Goal: Information Seeking & Learning: Learn about a topic

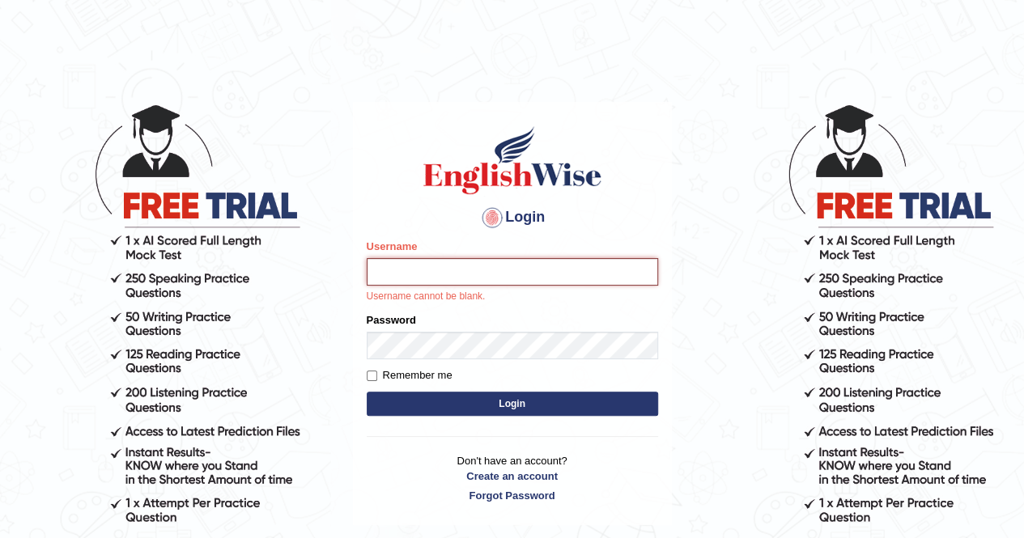
type input "mustafaD"
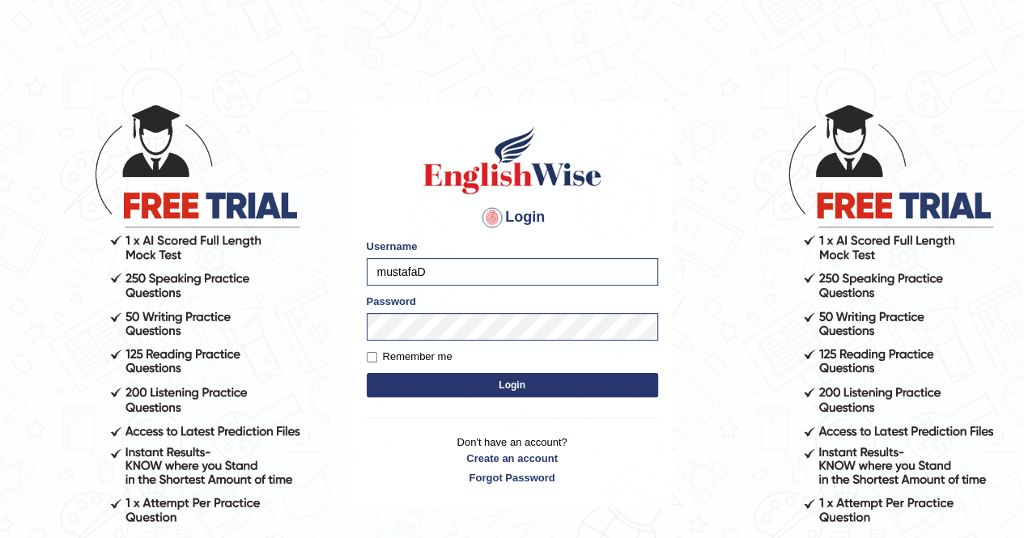
click at [534, 375] on button "Login" at bounding box center [512, 385] width 291 height 24
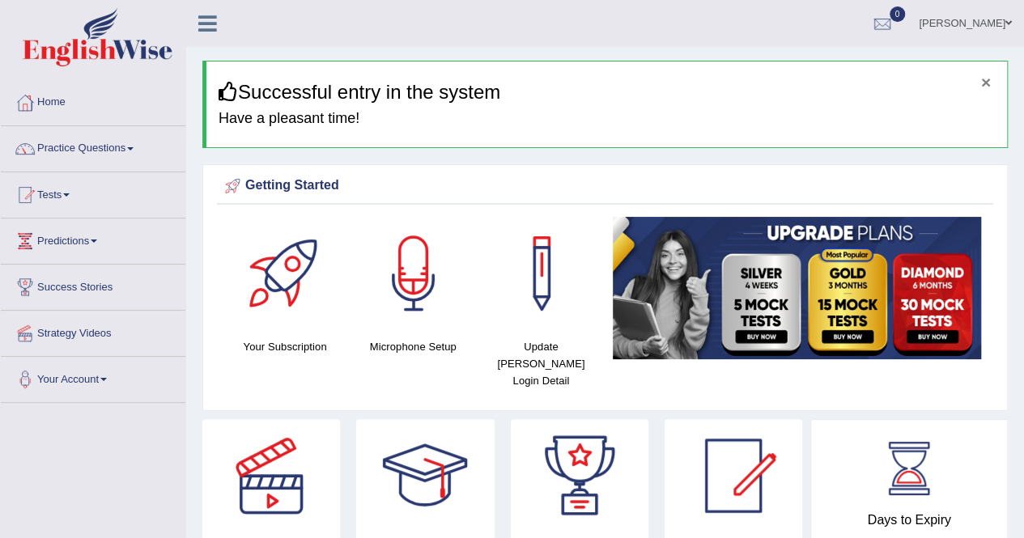
click at [982, 75] on button "×" at bounding box center [986, 82] width 10 height 17
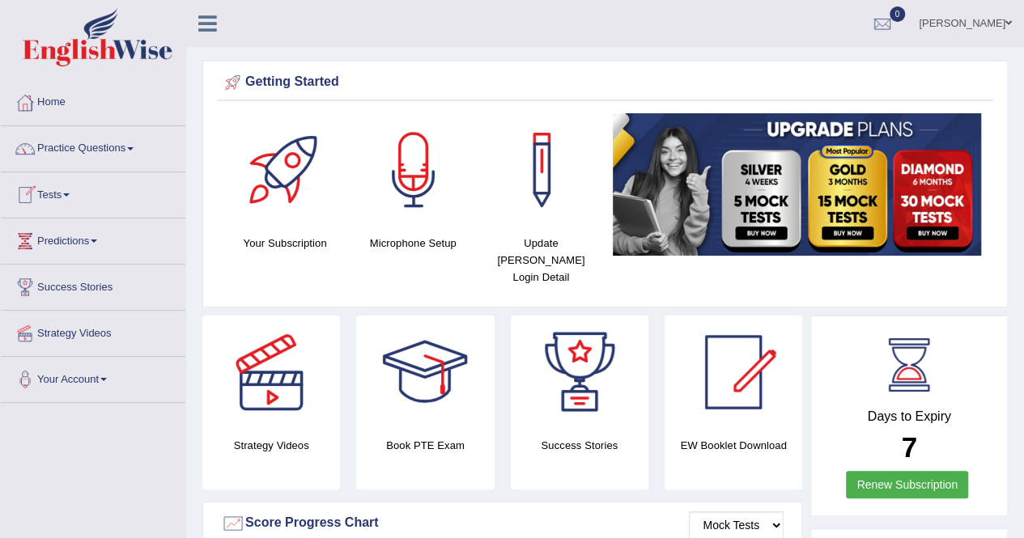
click at [56, 192] on link "Tests" at bounding box center [93, 192] width 185 height 40
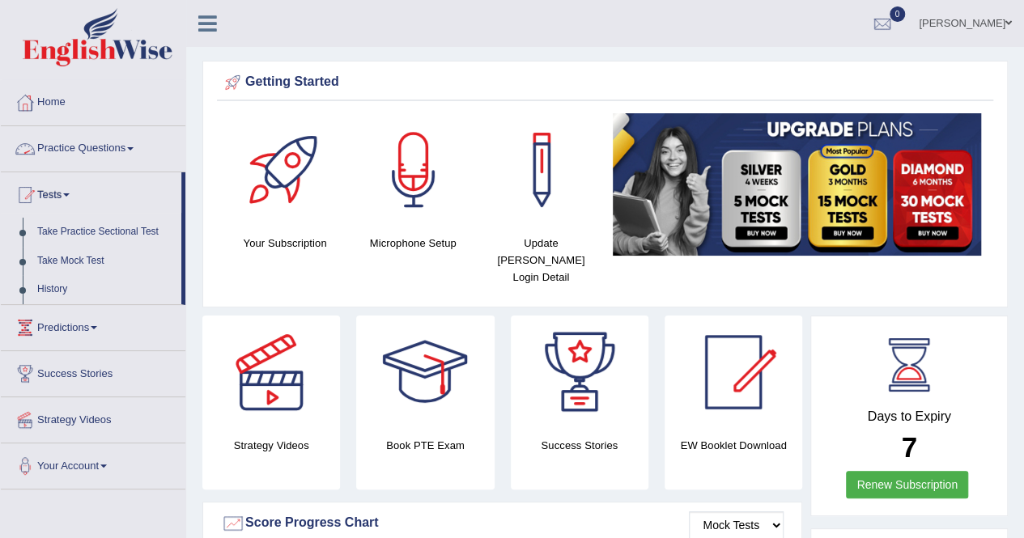
click at [83, 159] on link "Practice Questions" at bounding box center [93, 146] width 185 height 40
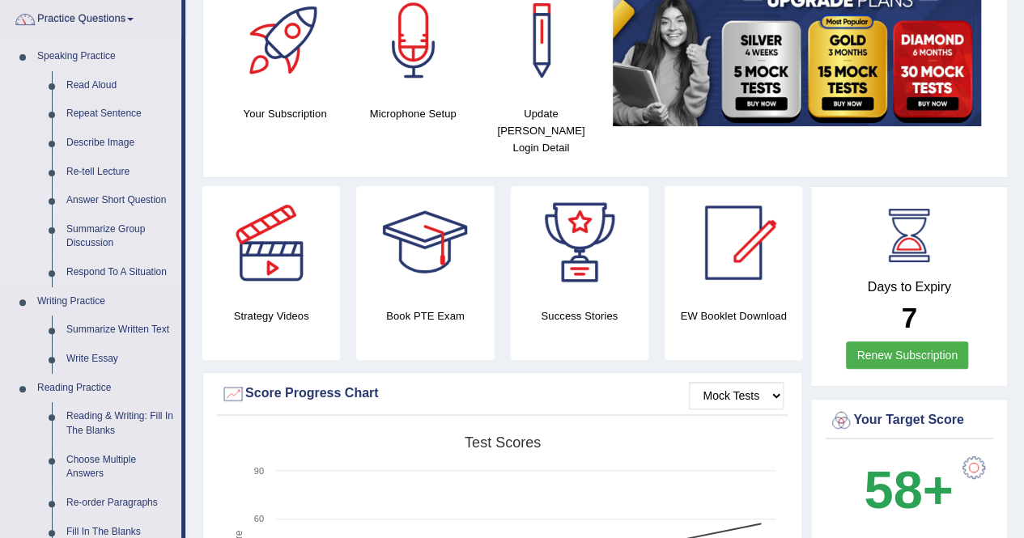
scroll to position [162, 0]
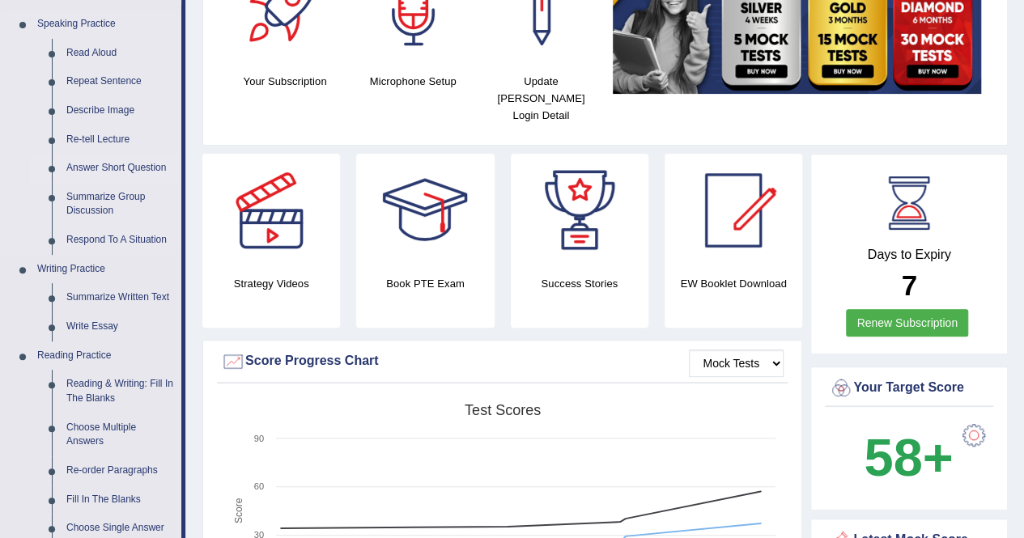
click at [104, 330] on link "Write Essay" at bounding box center [120, 326] width 122 height 29
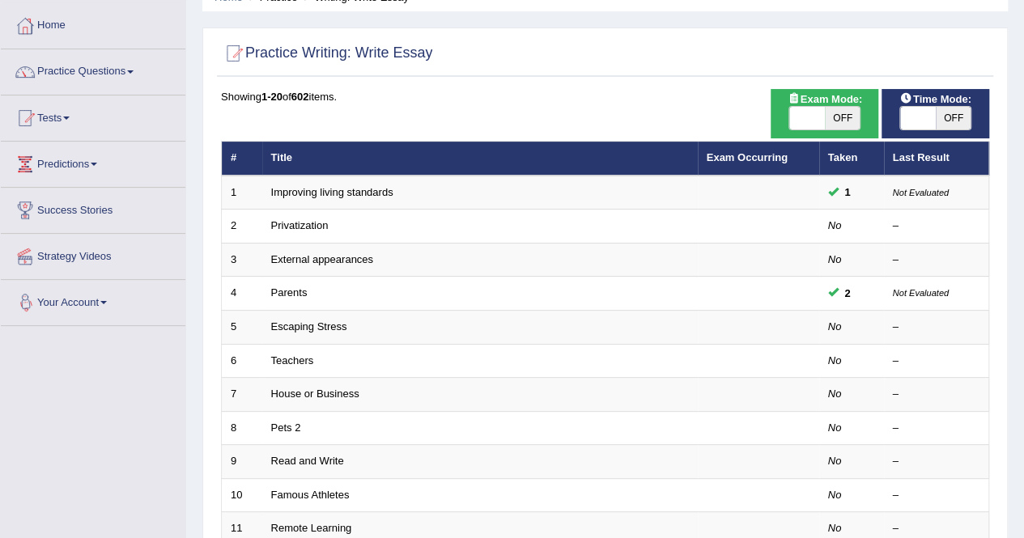
scroll to position [97, 0]
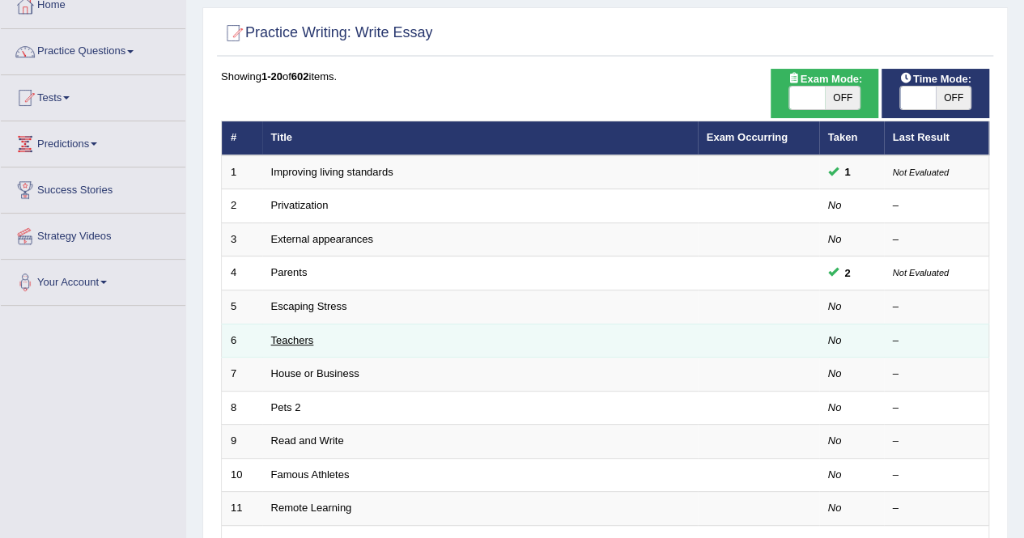
click at [293, 343] on link "Teachers" at bounding box center [292, 340] width 43 height 12
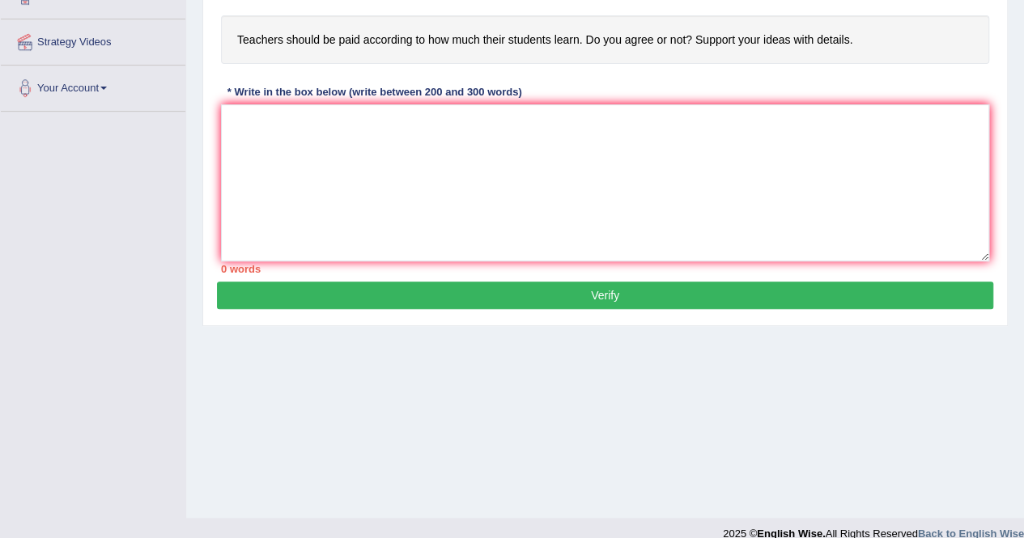
scroll to position [311, 0]
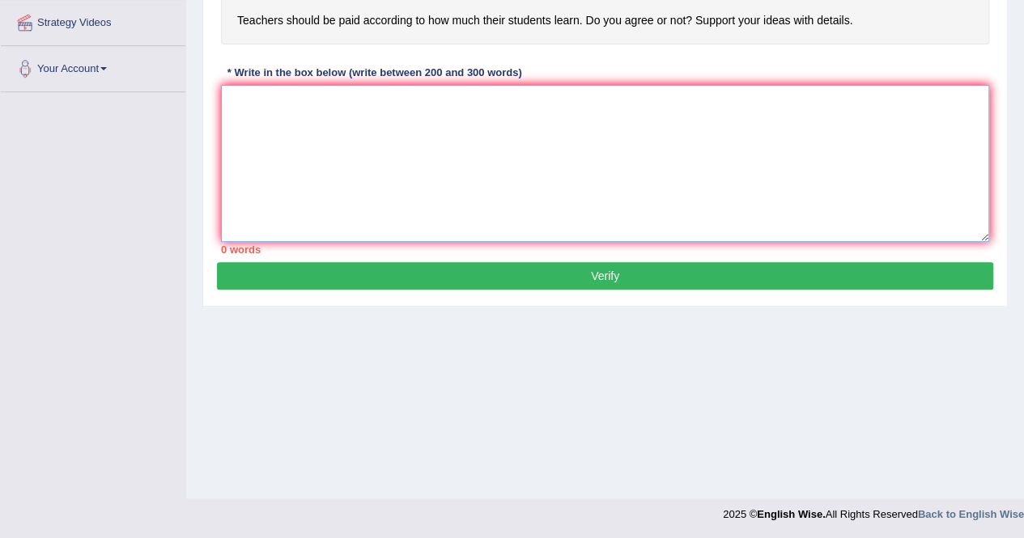
click at [358, 108] on textarea at bounding box center [605, 163] width 768 height 157
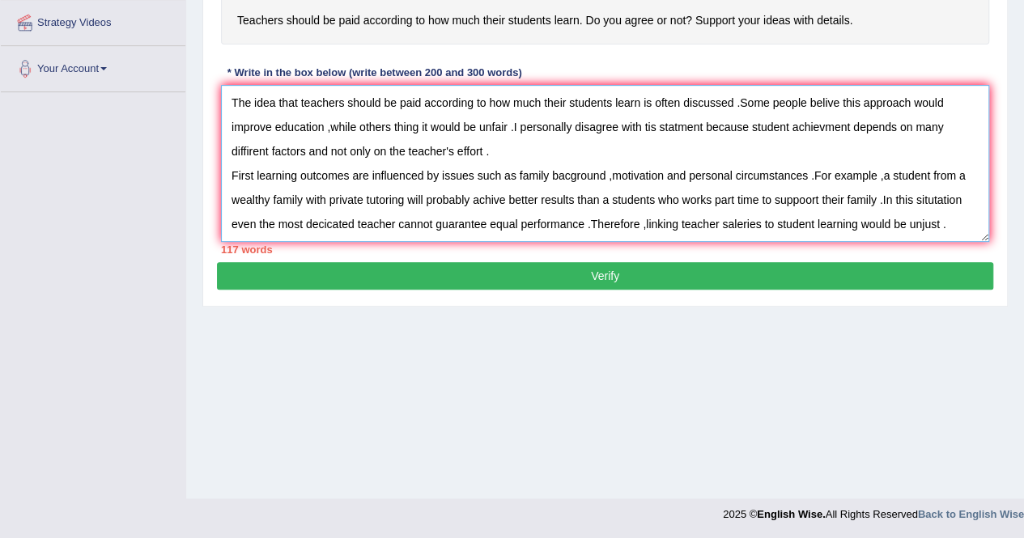
drag, startPoint x: 231, startPoint y: 98, endPoint x: 995, endPoint y: 240, distance: 776.2
click at [995, 240] on div "Practice Writing: Write Essay 6 Teachers Instructions: You will have 20 minutes…" at bounding box center [604, 66] width 805 height 482
click at [953, 231] on textarea "The idea that teachers should be paid according to how much their students lear…" at bounding box center [605, 163] width 768 height 157
paste textarea "The idea that teachers should be paid according to how much their students lear…"
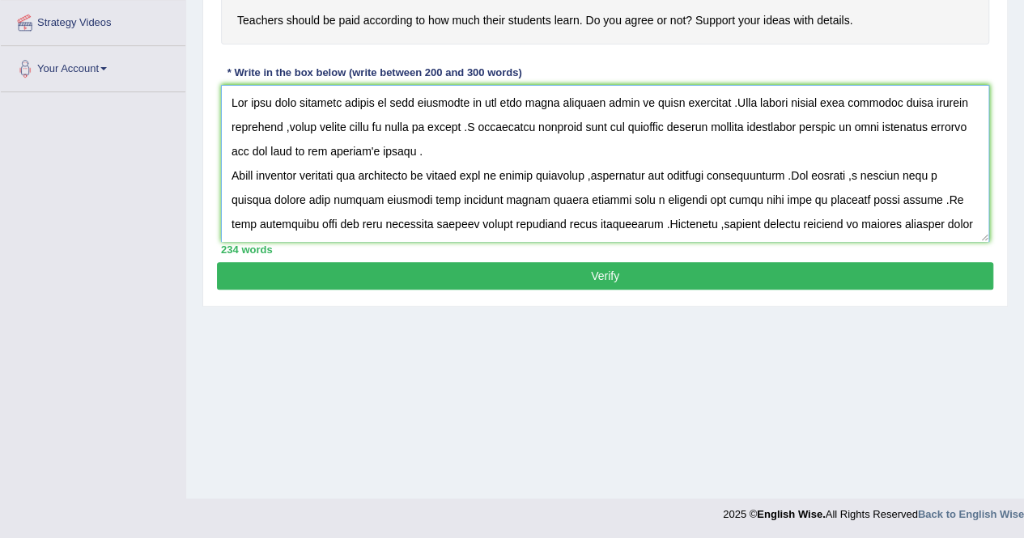
scroll to position [135, 0]
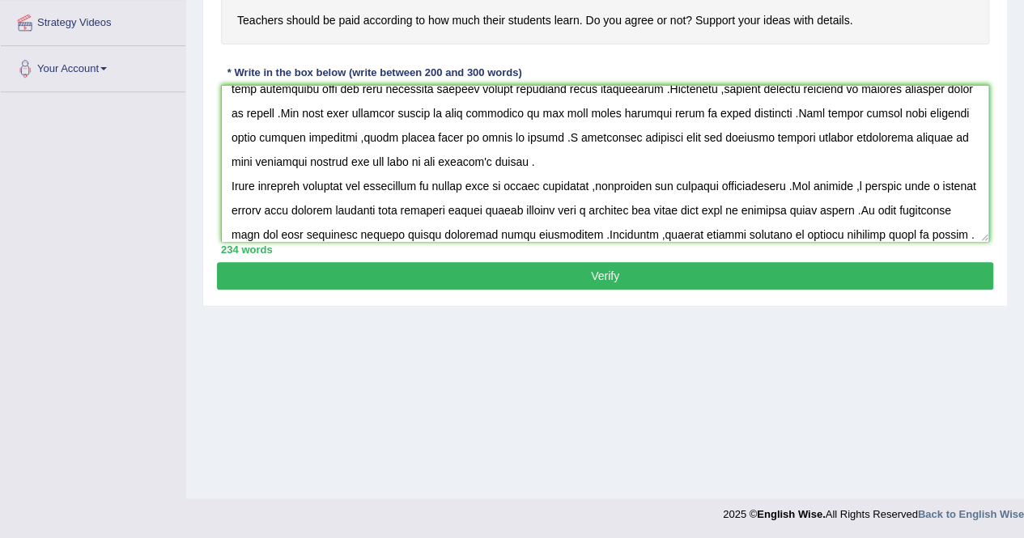
type textarea "The idea that teachers should be paid according to how much their students lear…"
click at [820, 270] on button "Verify" at bounding box center [605, 276] width 776 height 28
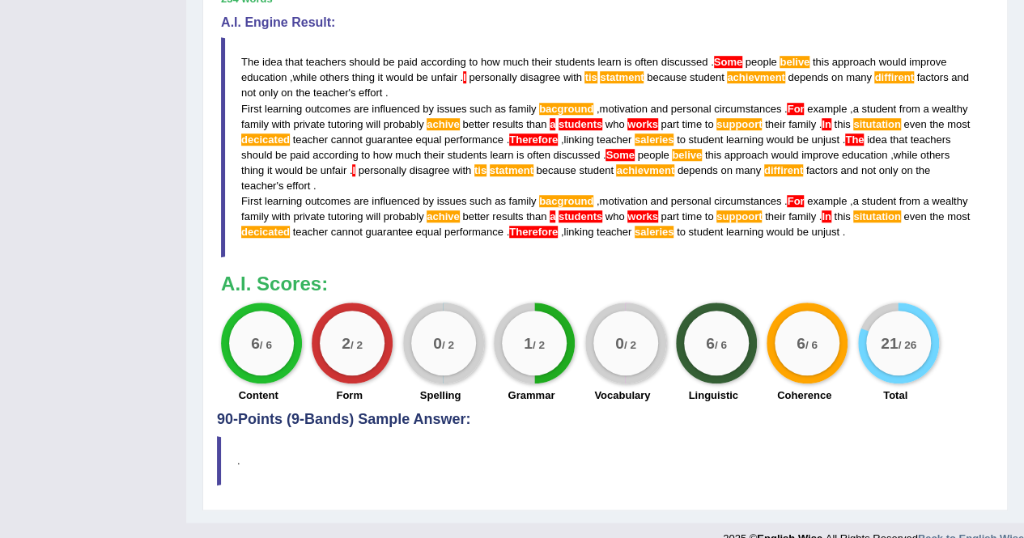
scroll to position [558, 0]
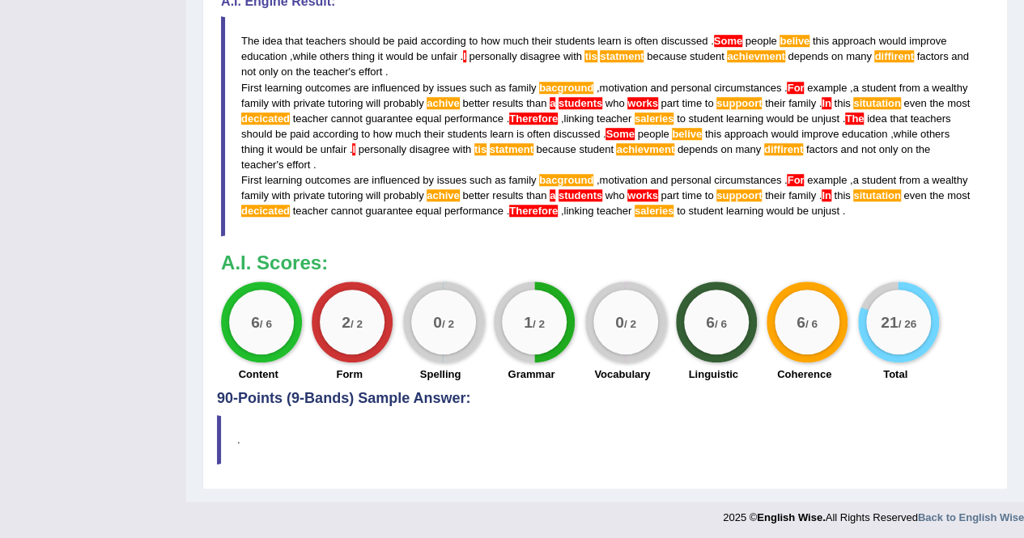
click at [820, 270] on div "A.I. Scores: 6 / 6 Content 2 / 2 Form 0 / 2 Spelling 1 / 2 Grammar 0 / 2 Vocabu…" at bounding box center [605, 320] width 768 height 134
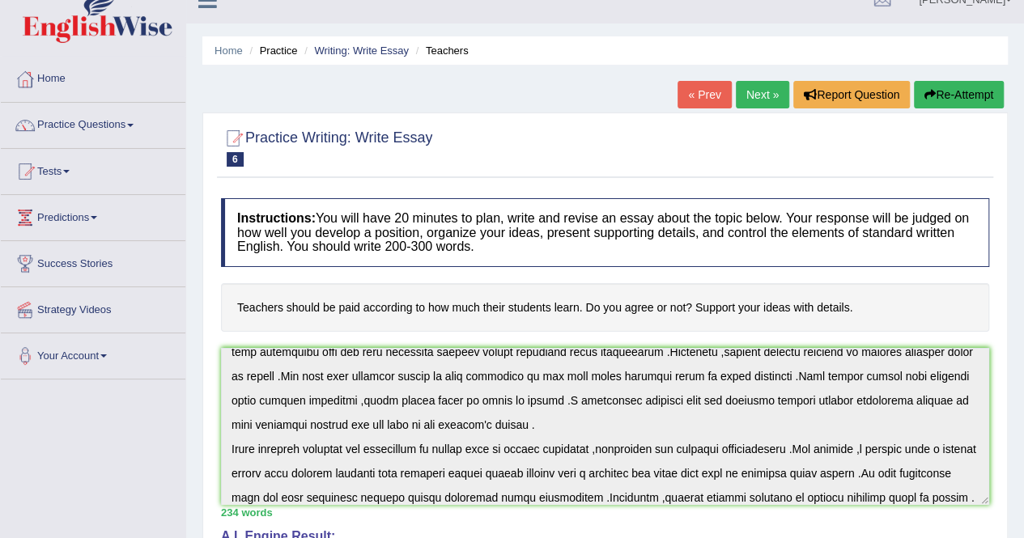
scroll to position [0, 0]
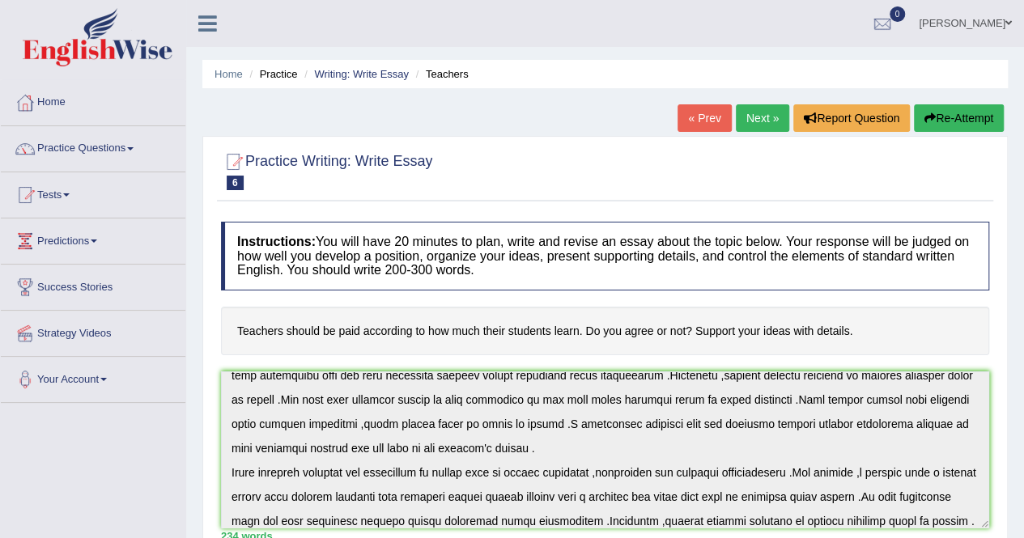
click at [761, 112] on link "Next »" at bounding box center [762, 118] width 53 height 28
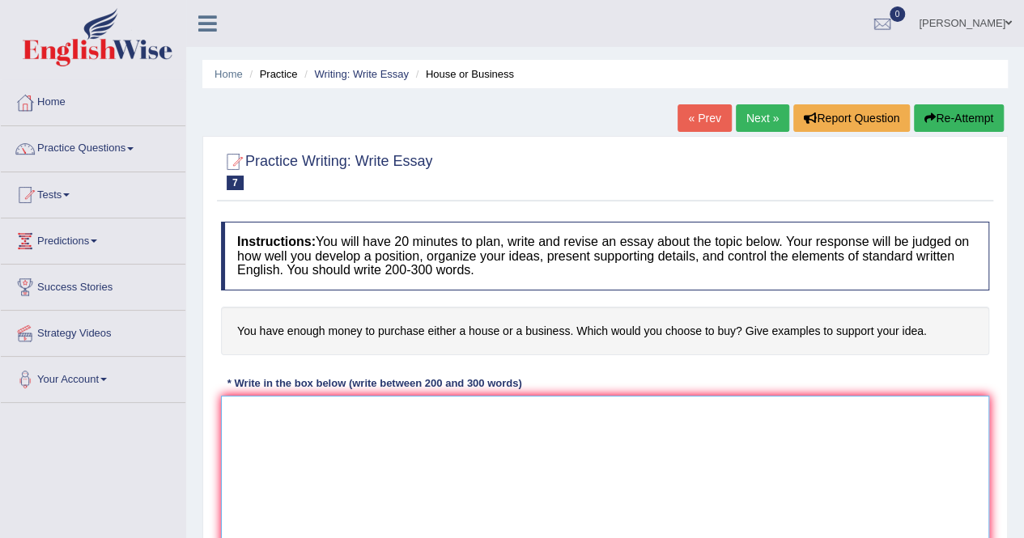
click at [333, 413] on textarea at bounding box center [605, 474] width 768 height 157
type textarea "t"
click at [864, 428] on textarea "This mean idea that you have enough money to purchase either a house or busines…" at bounding box center [605, 474] width 768 height 157
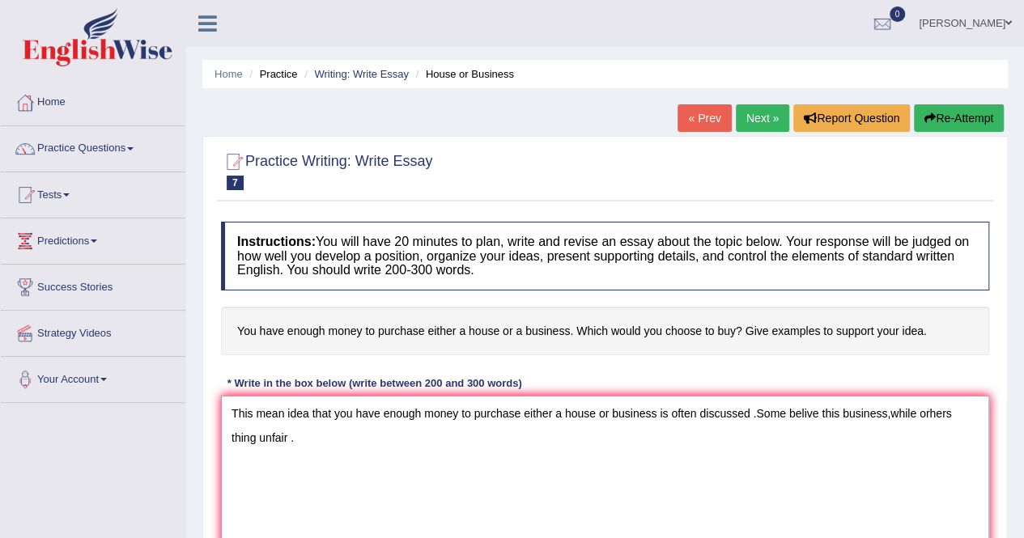
click at [877, 425] on textarea "This mean idea that you have enough money to purchase either a house or busines…" at bounding box center [605, 474] width 768 height 157
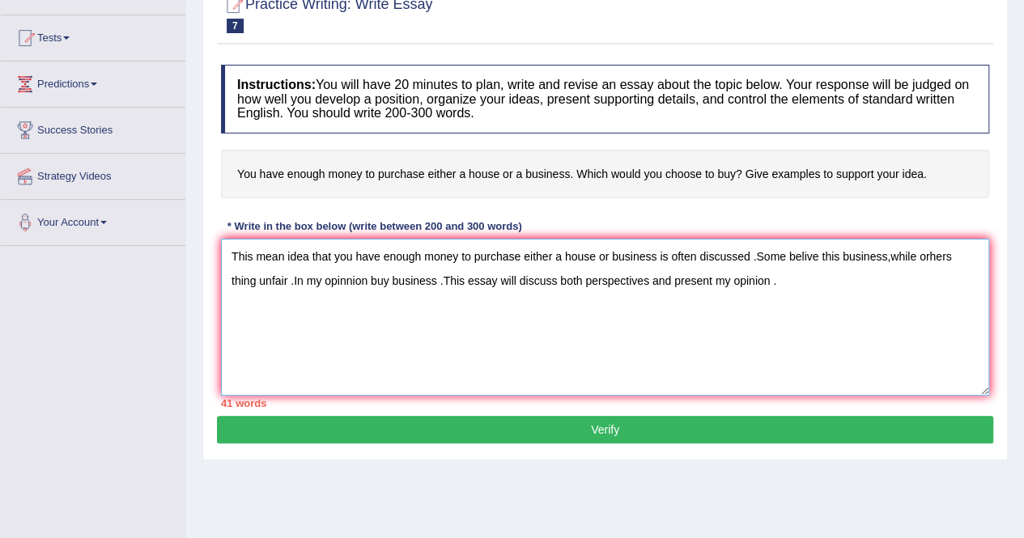
scroll to position [162, 0]
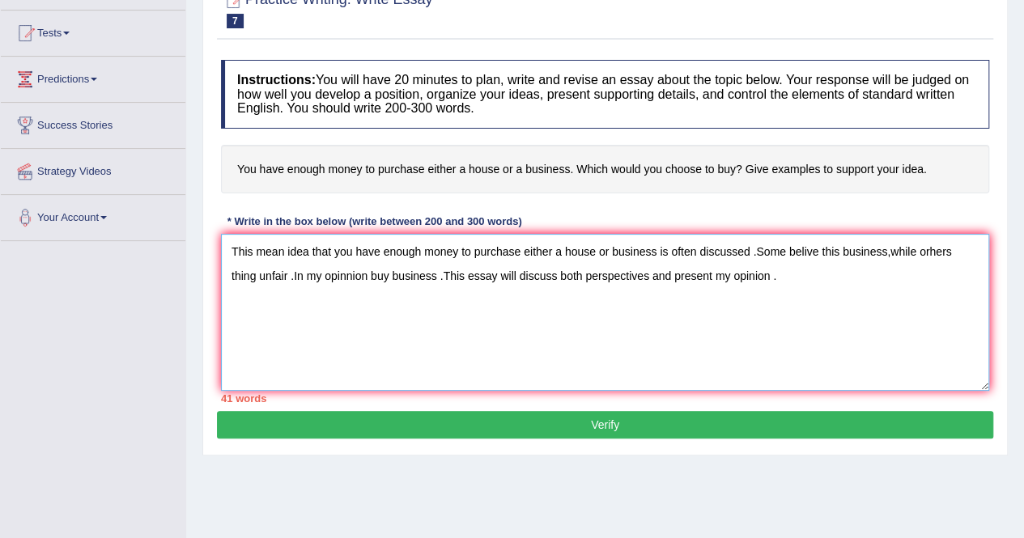
drag, startPoint x: 231, startPoint y: 247, endPoint x: 223, endPoint y: 242, distance: 9.4
click at [223, 242] on textarea "This mean idea that you have enough money to purchase either a house or busines…" at bounding box center [605, 312] width 768 height 157
click at [794, 280] on textarea "This mean idea that you have enough money to purchase either a house or busines…" at bounding box center [605, 312] width 768 height 157
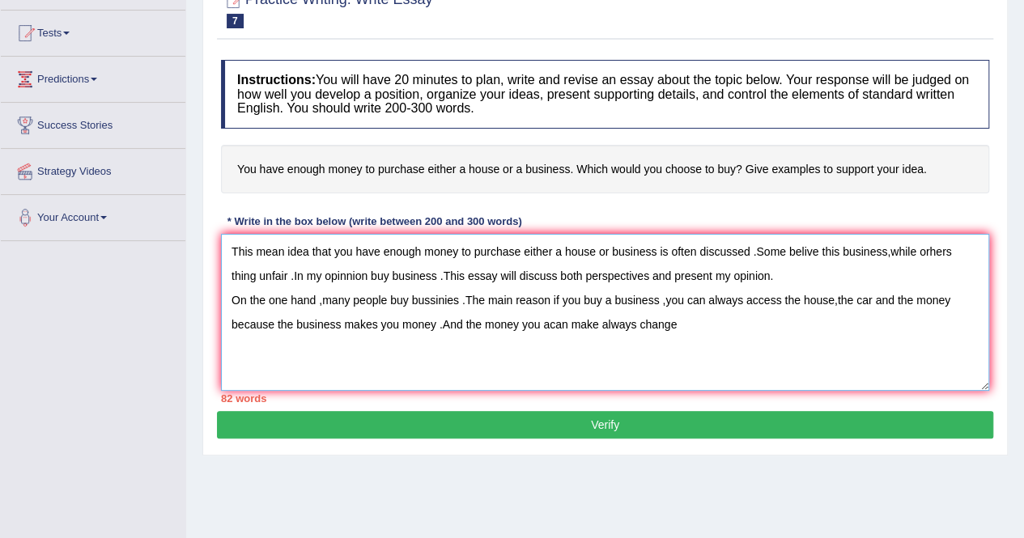
click at [549, 320] on textarea "This mean idea that you have enough money to purchase either a house or busines…" at bounding box center [605, 312] width 768 height 157
click at [597, 322] on textarea "This mean idea that you have enough money to purchase either a house or busines…" at bounding box center [605, 312] width 768 height 157
click at [677, 321] on textarea "This mean idea that you have enough money to purchase either a house or busines…" at bounding box center [605, 312] width 768 height 157
click at [804, 326] on textarea "This mean idea that you have enough money to purchase either a house or busines…" at bounding box center [605, 312] width 768 height 157
click at [893, 326] on textarea "This mean idea that you have enough money to purchase either a house or busines…" at bounding box center [605, 312] width 768 height 157
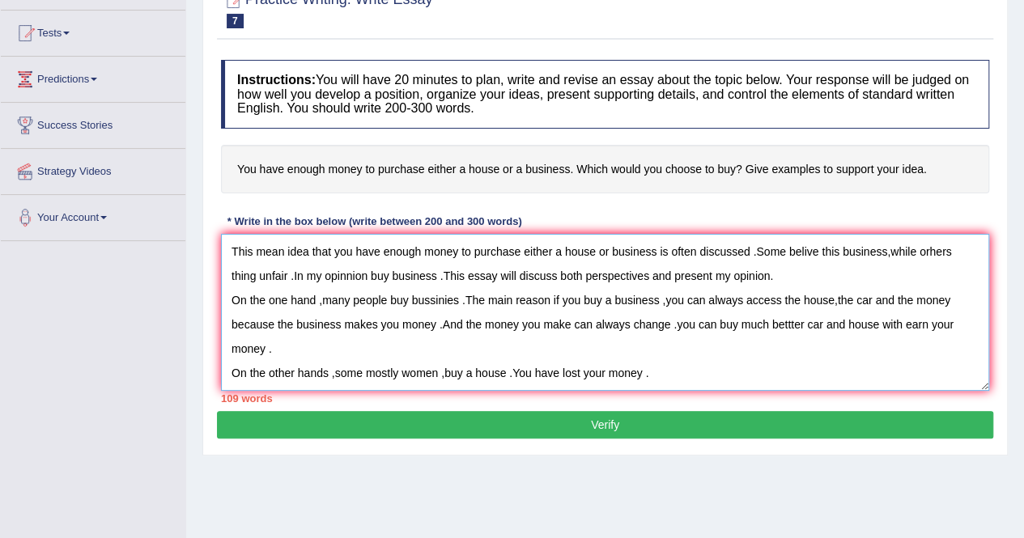
drag, startPoint x: 233, startPoint y: 248, endPoint x: 674, endPoint y: 381, distance: 460.9
click at [674, 381] on textarea "This mean idea that you have enough money to purchase either a house or busines…" at bounding box center [605, 312] width 768 height 157
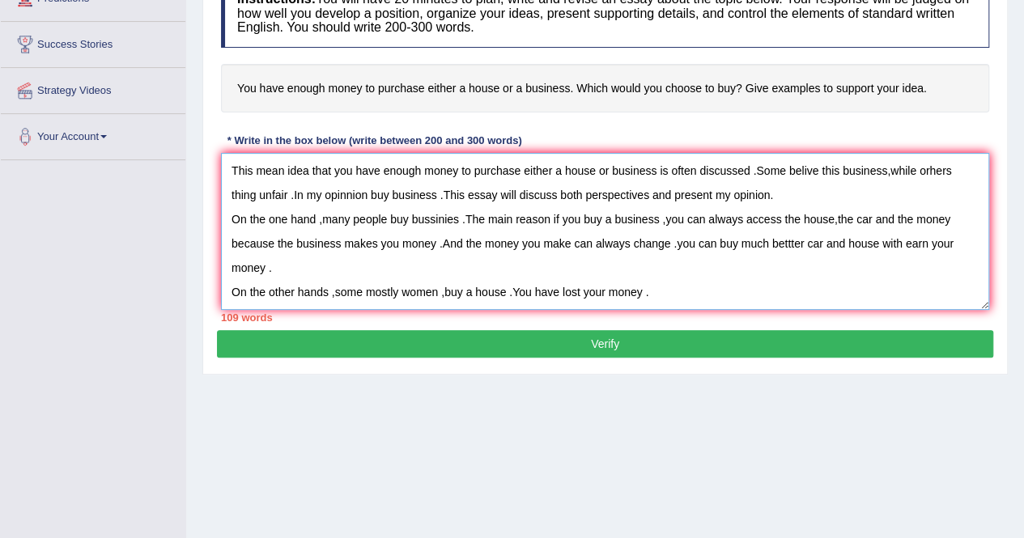
click at [698, 305] on textarea "This mean idea that you have enough money to purchase either a house or busines…" at bounding box center [605, 231] width 768 height 157
paste textarea "This mean idea that you have enough money to purchase either a house or busines…"
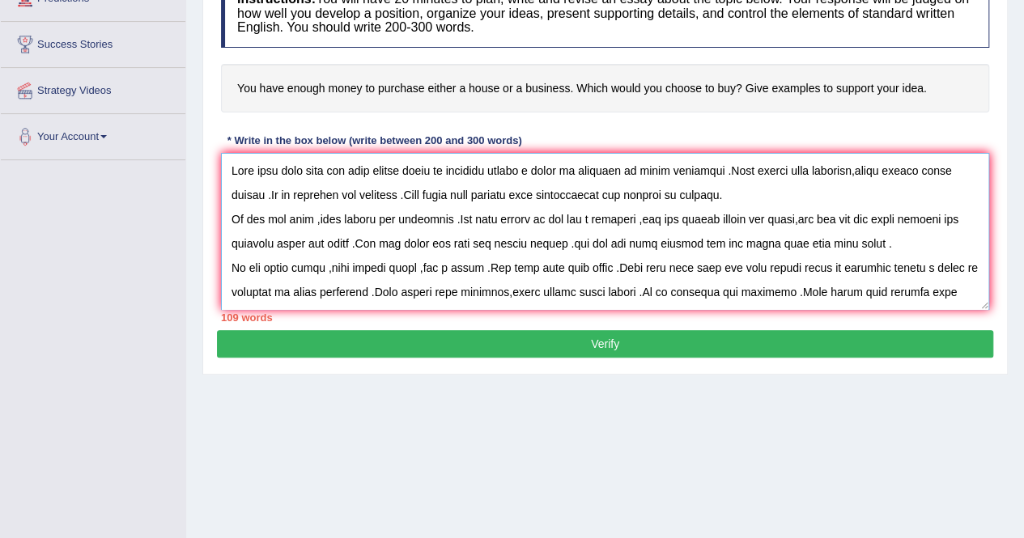
scroll to position [135, 0]
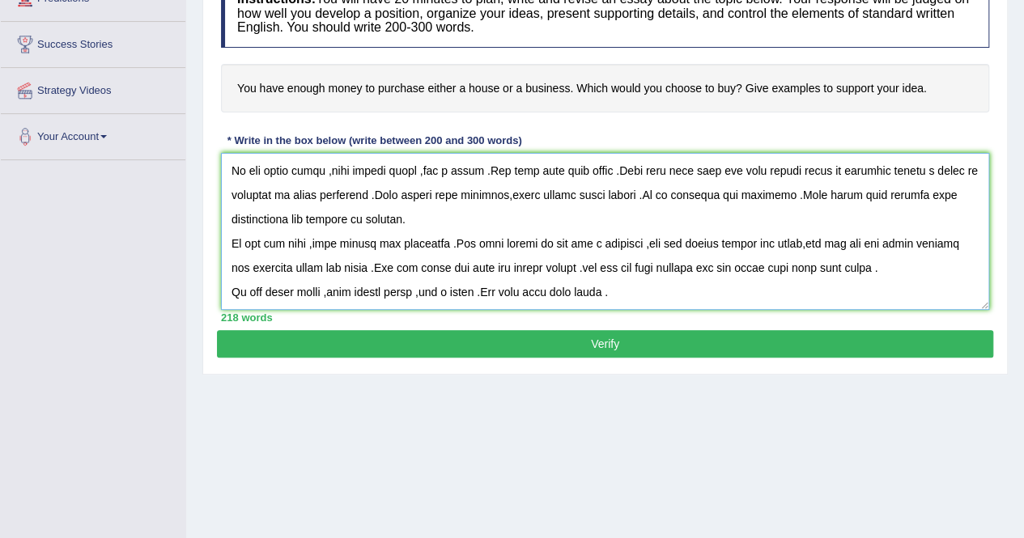
type textarea "This mean idea that you have enough money to purchase either a house or busines…"
click at [707, 339] on button "Verify" at bounding box center [605, 344] width 776 height 28
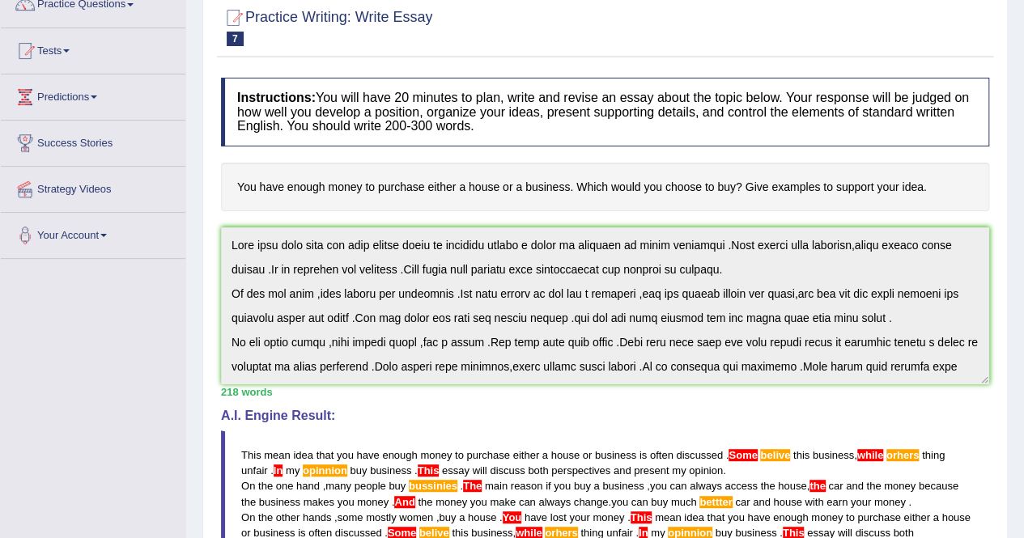
scroll to position [0, 0]
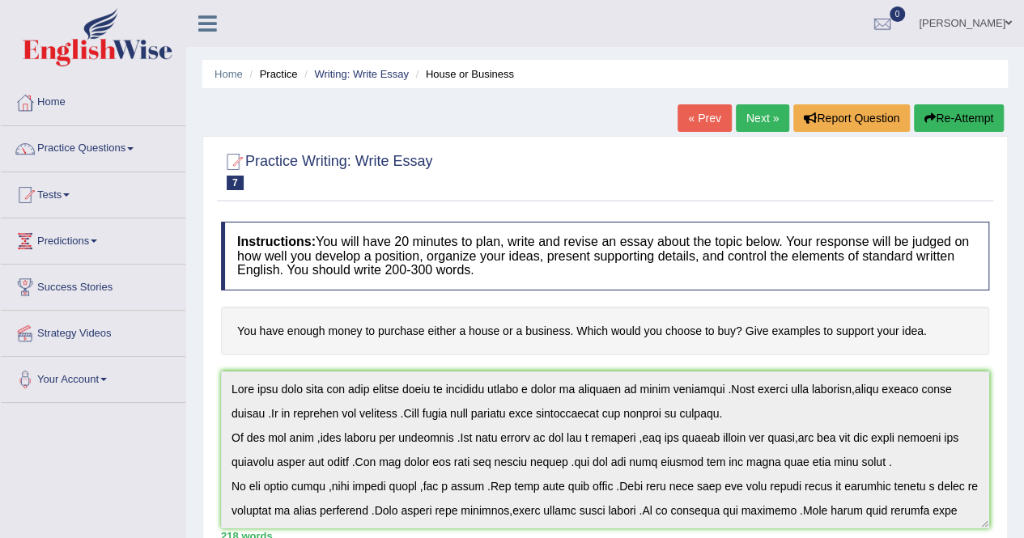
click at [712, 122] on link "« Prev" at bounding box center [703, 118] width 53 height 28
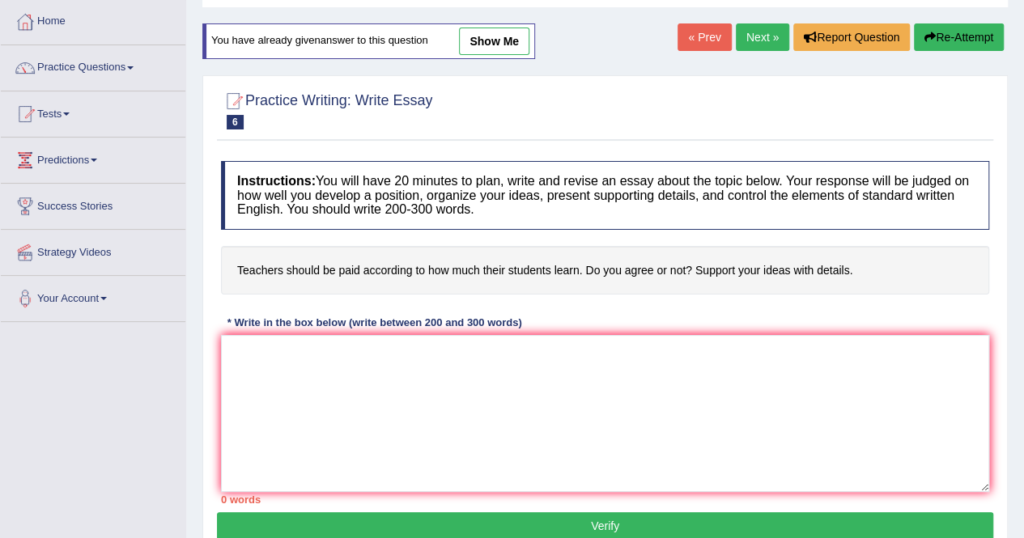
click at [507, 40] on link "show me" at bounding box center [494, 42] width 70 height 28
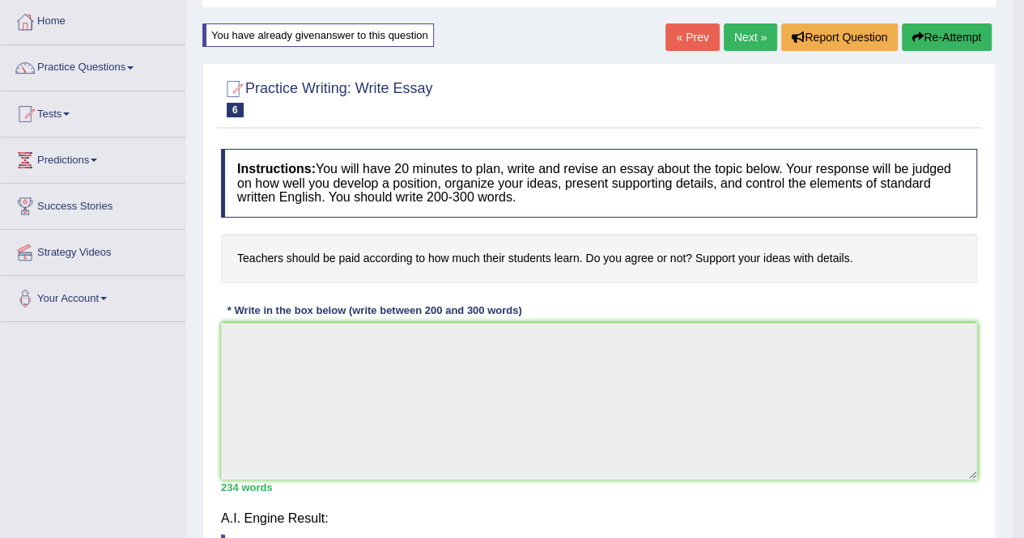
type textarea "The idea that teachers should be paid according to how much their students lear…"
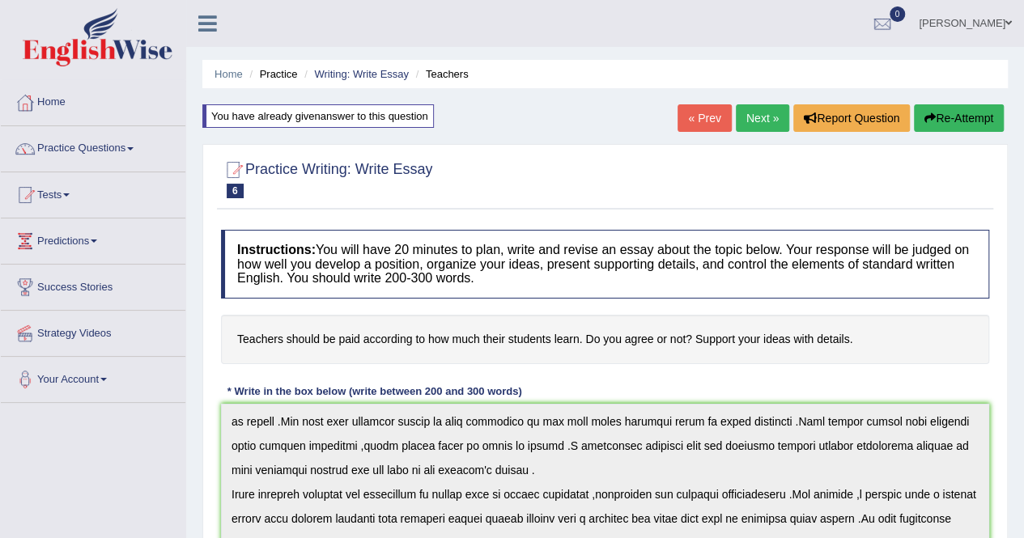
click at [764, 121] on link "Next »" at bounding box center [762, 118] width 53 height 28
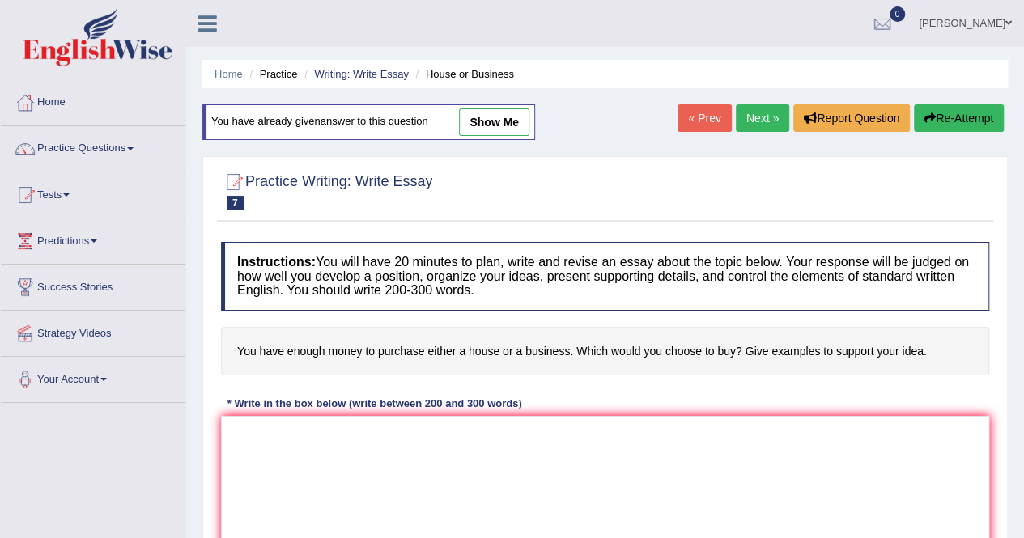
click at [459, 117] on span "show me" at bounding box center [478, 122] width 101 height 12
click at [473, 119] on link "show me" at bounding box center [494, 122] width 70 height 28
type textarea "This mean idea that you have enough money to purchase either a house or busines…"
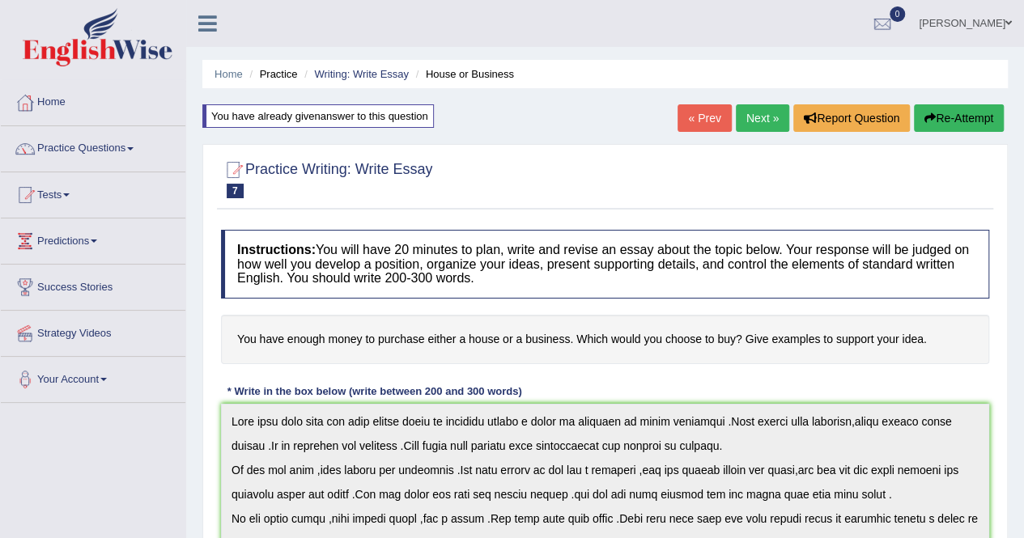
click at [936, 125] on button "Re-Attempt" at bounding box center [959, 118] width 90 height 28
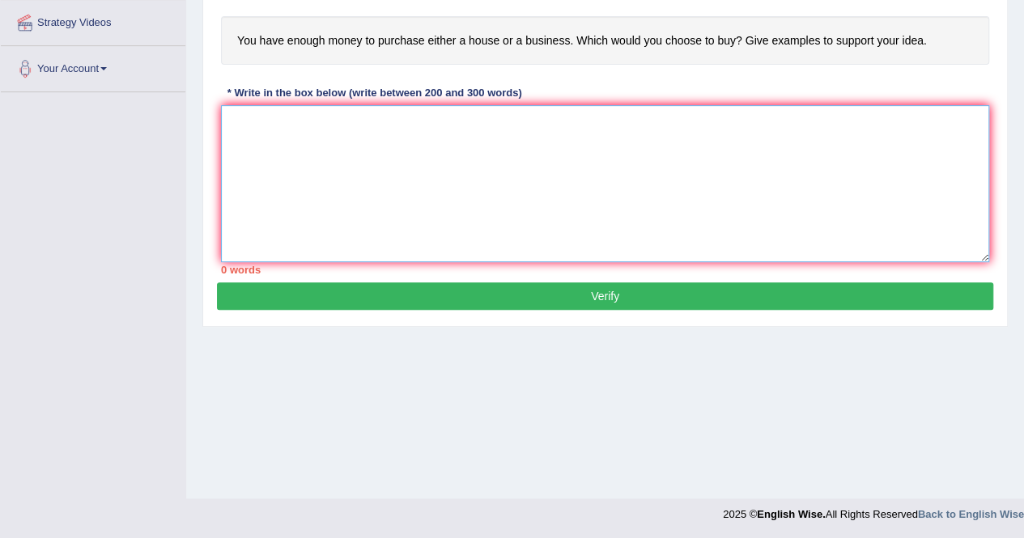
paste textarea "This mean idea that you have enough money to purchase either a house or busines…"
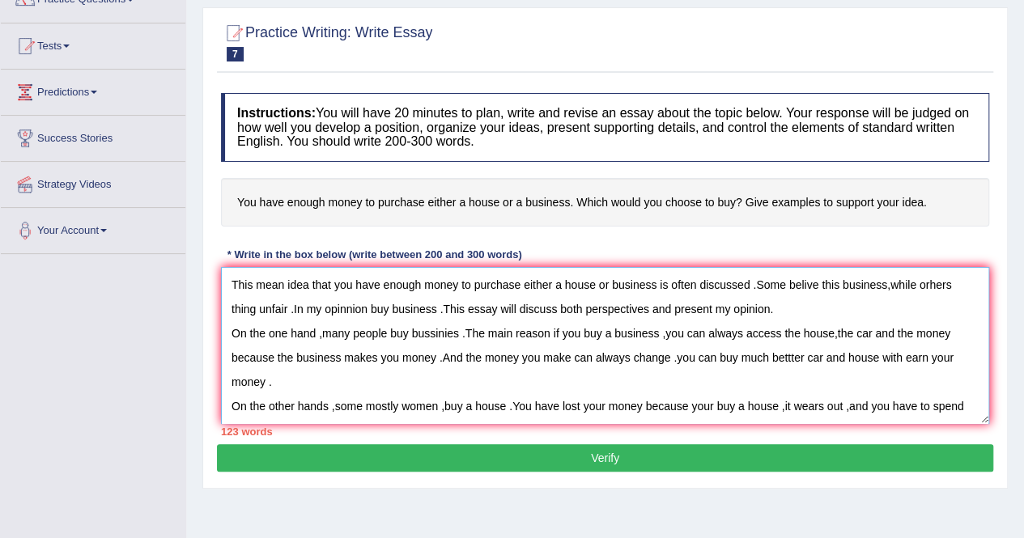
scroll to position [24, 0]
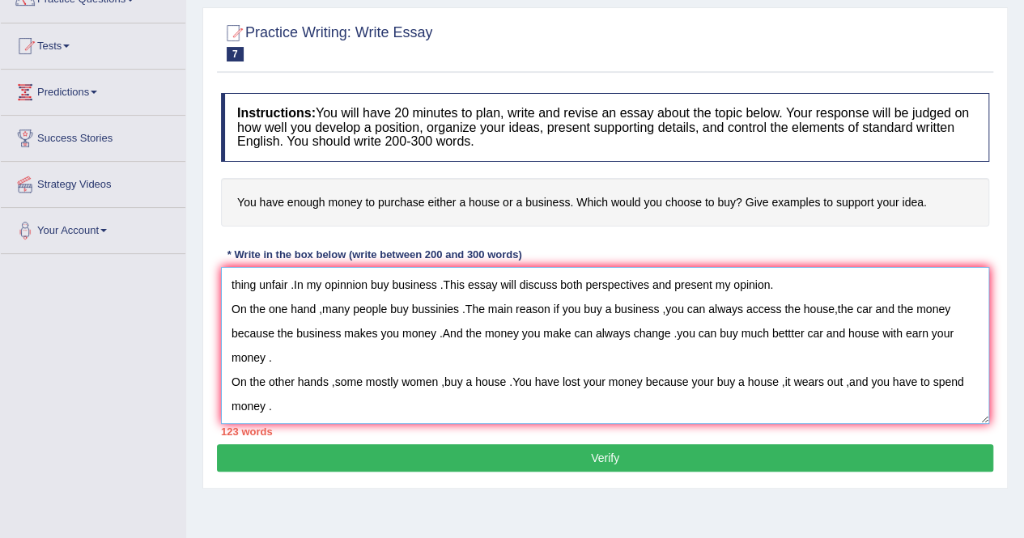
drag, startPoint x: 238, startPoint y: 281, endPoint x: 346, endPoint y: 416, distance: 173.3
click at [346, 416] on textarea "This mean idea that you have enough money to purchase either a house or busines…" at bounding box center [605, 345] width 768 height 157
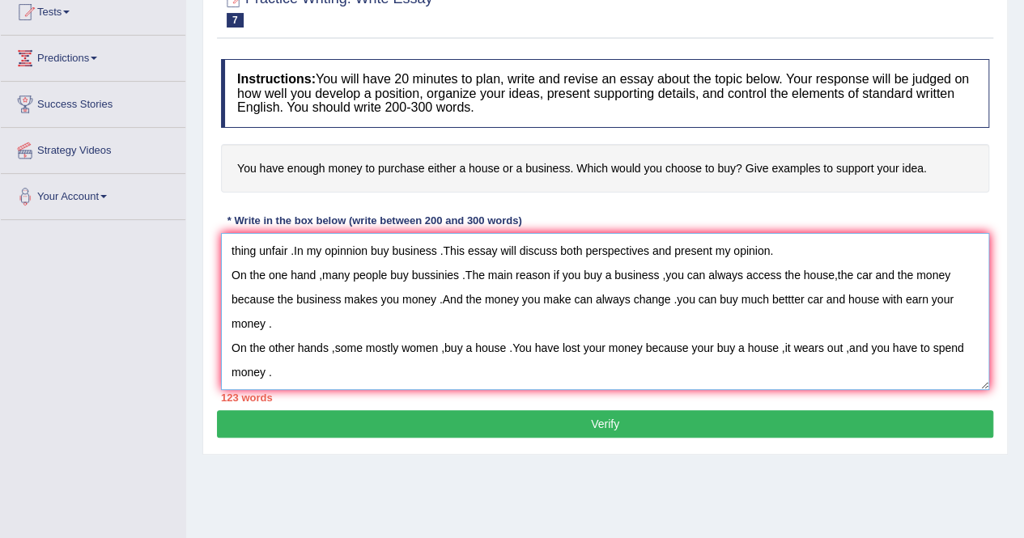
scroll to position [230, 0]
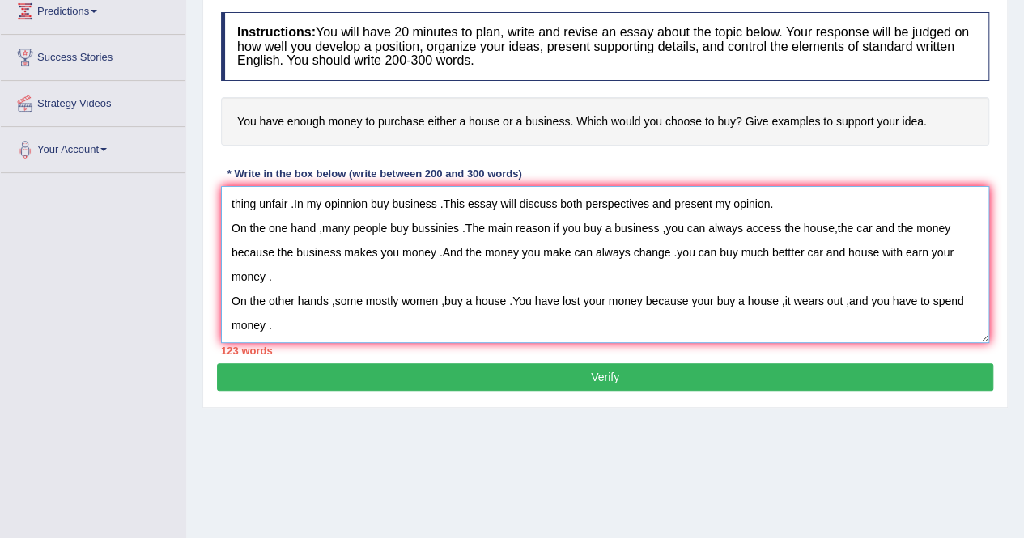
click at [334, 329] on textarea "This mean idea that you have enough money to purchase either a house or busines…" at bounding box center [605, 264] width 768 height 157
paste textarea "his mean idea that you have enough money to purchase either a house or business…"
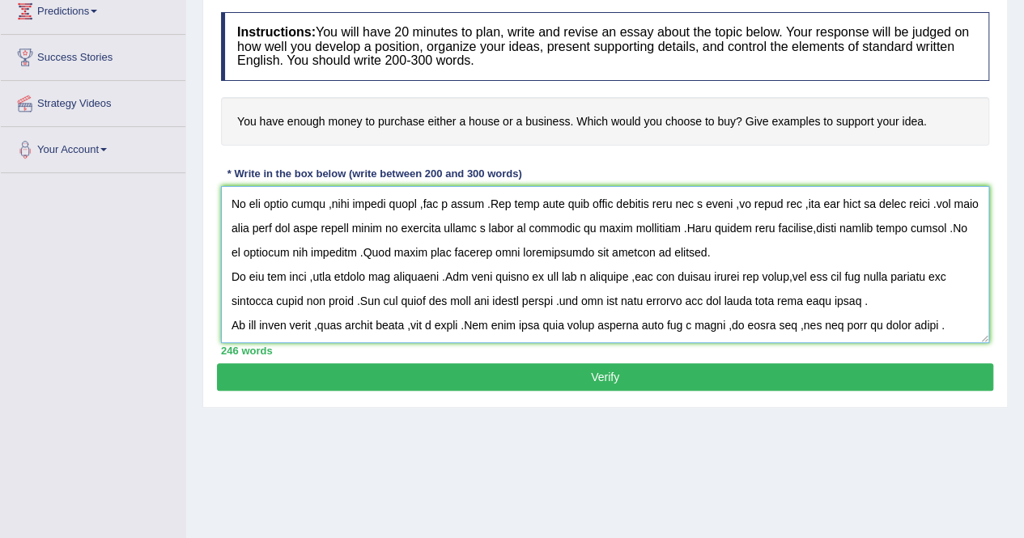
scroll to position [89, 0]
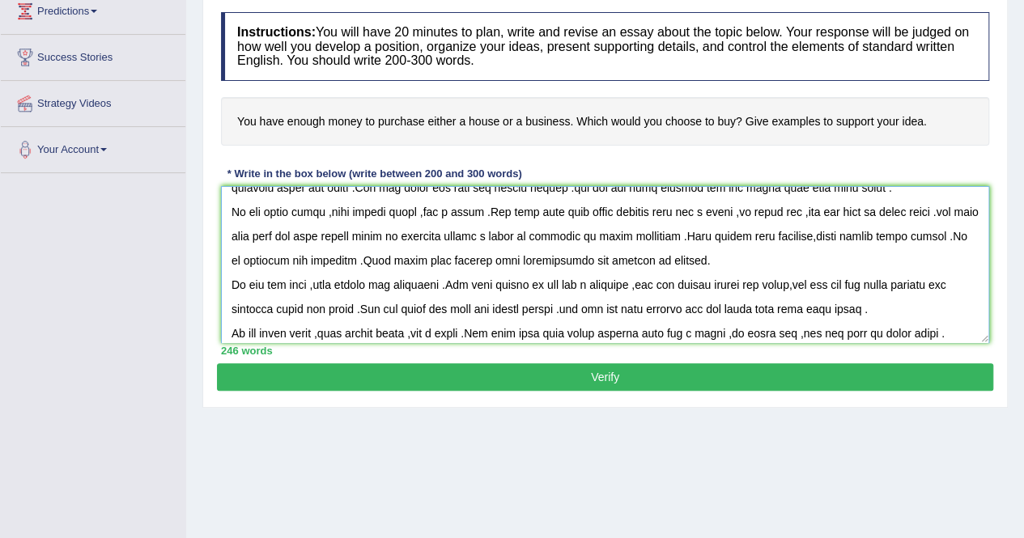
click at [269, 258] on textarea at bounding box center [605, 264] width 768 height 157
click at [270, 255] on textarea at bounding box center [605, 264] width 768 height 157
click at [278, 258] on textarea at bounding box center [605, 264] width 768 height 157
click at [230, 278] on textarea at bounding box center [605, 264] width 768 height 157
type textarea "This mean idea that you have enough money to purchase either a house or busines…"
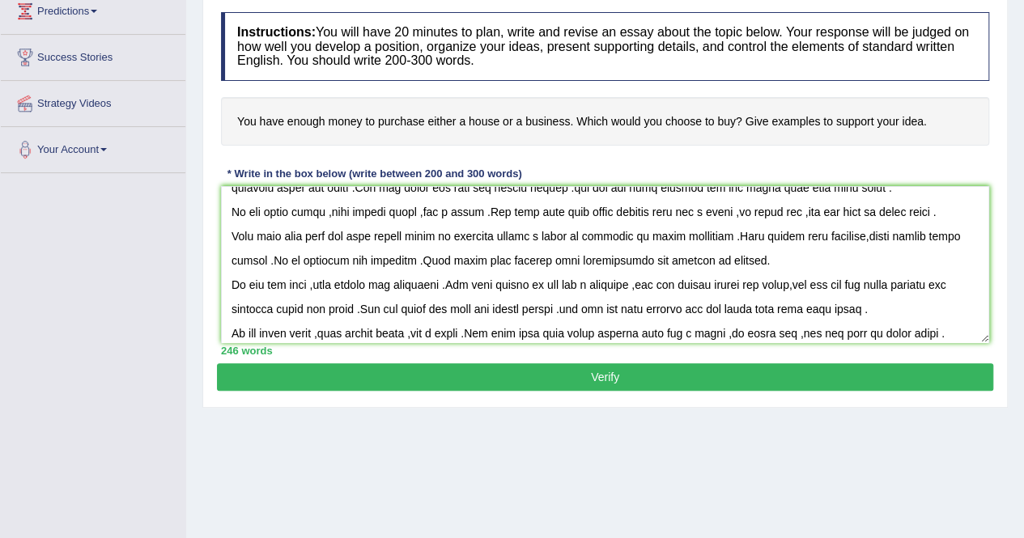
click at [425, 370] on button "Verify" at bounding box center [605, 377] width 776 height 28
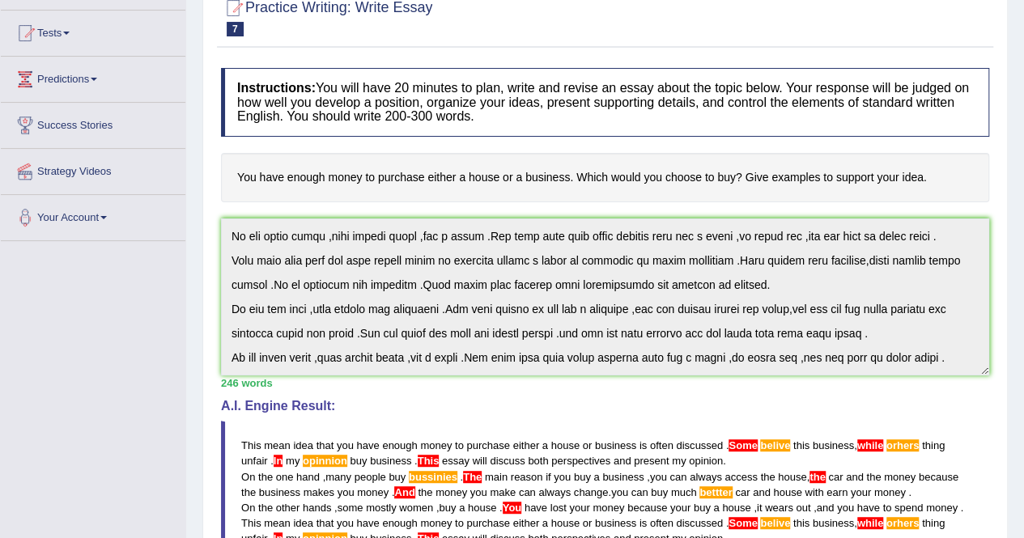
scroll to position [0, 0]
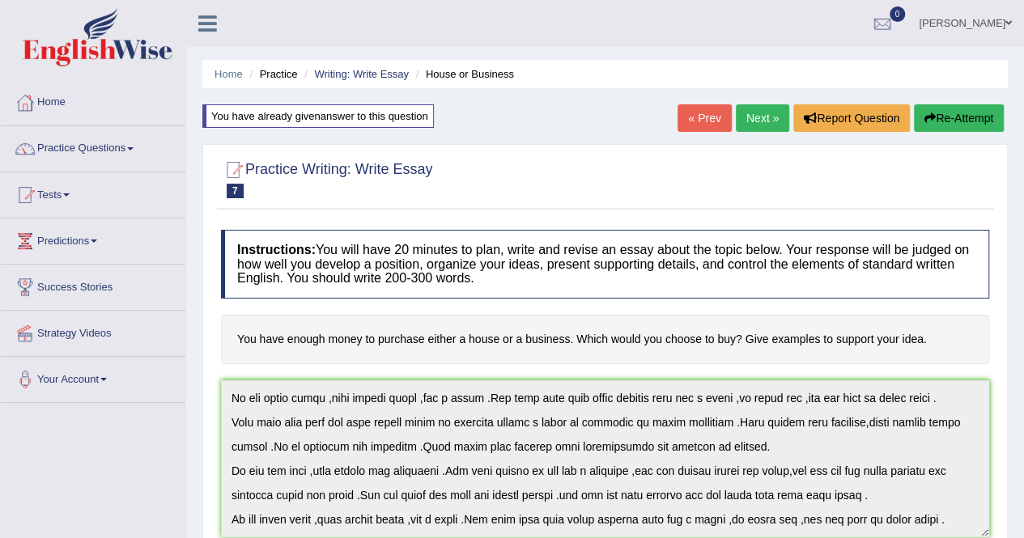
click at [949, 117] on button "Re-Attempt" at bounding box center [959, 118] width 90 height 28
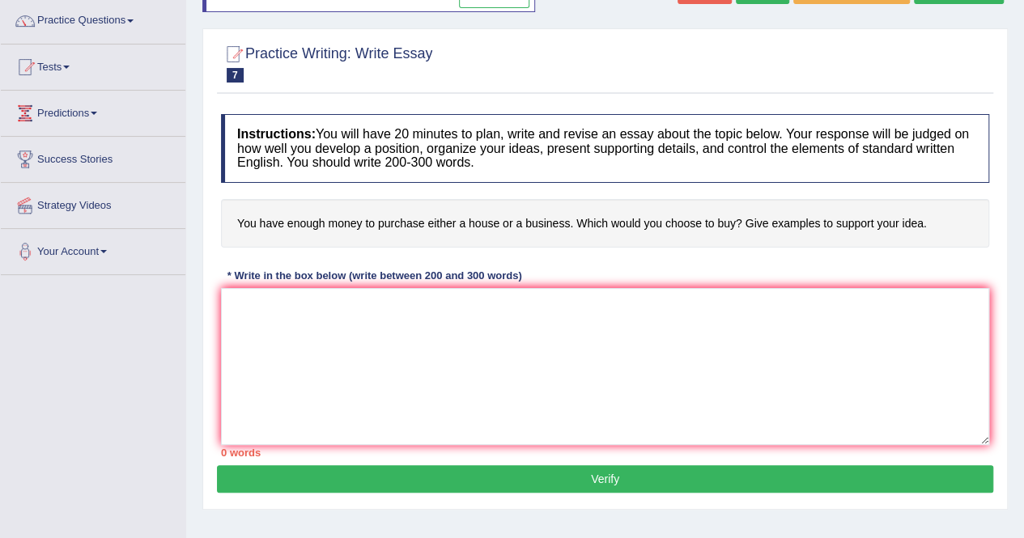
scroll to position [162, 0]
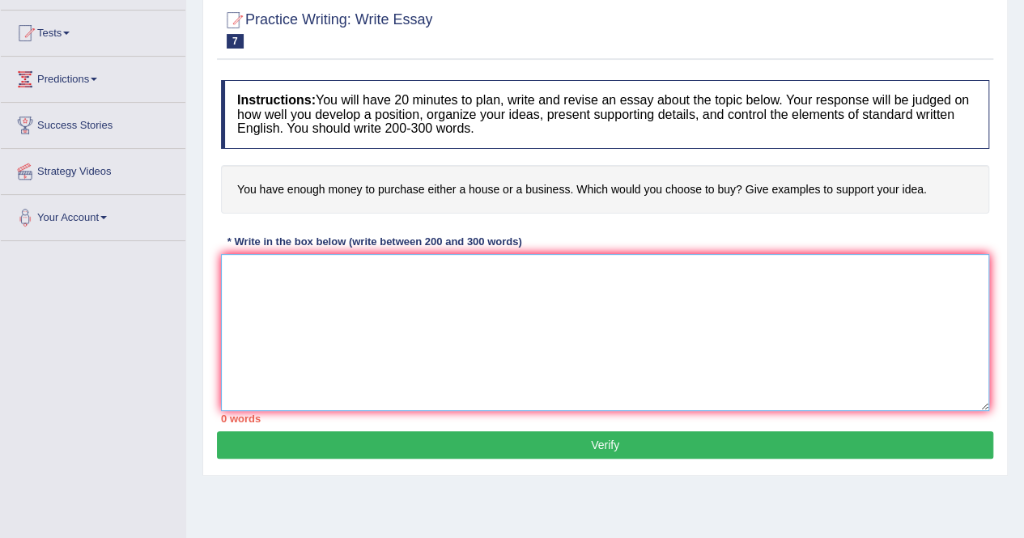
paste textarea "his mean idea that you have enough money to purchase either a house or business…"
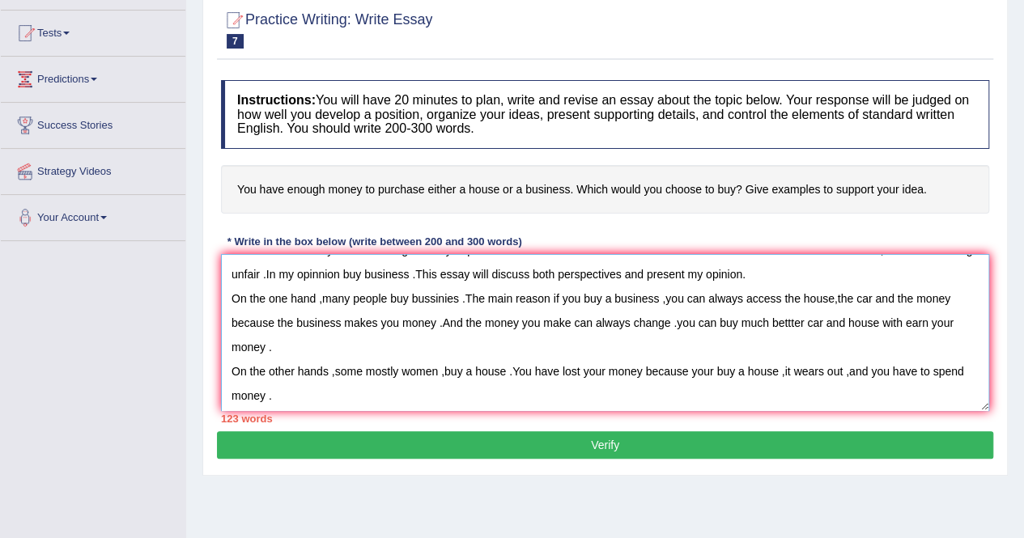
scroll to position [24, 0]
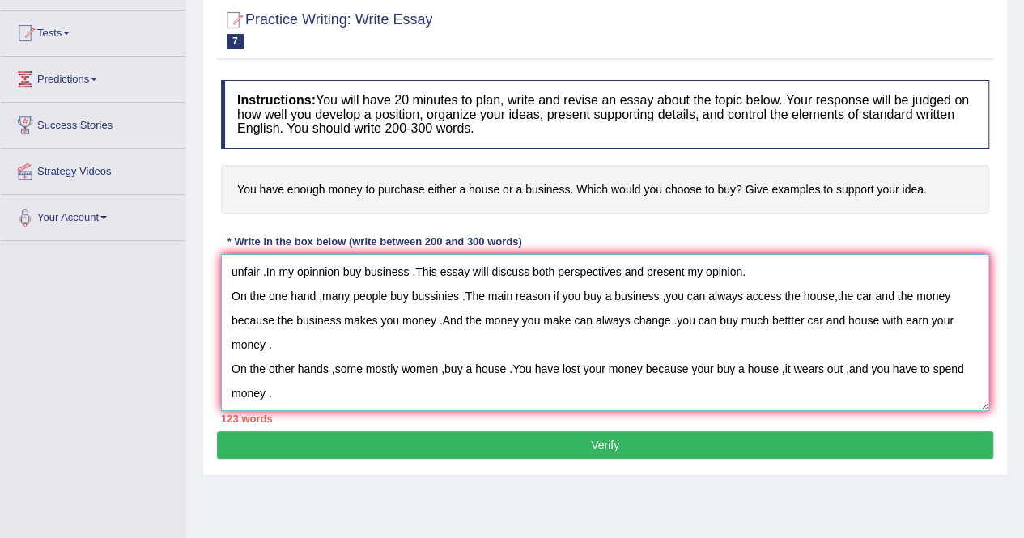
paste textarea "his mean idea that you have enough money to purchase either a house or business…"
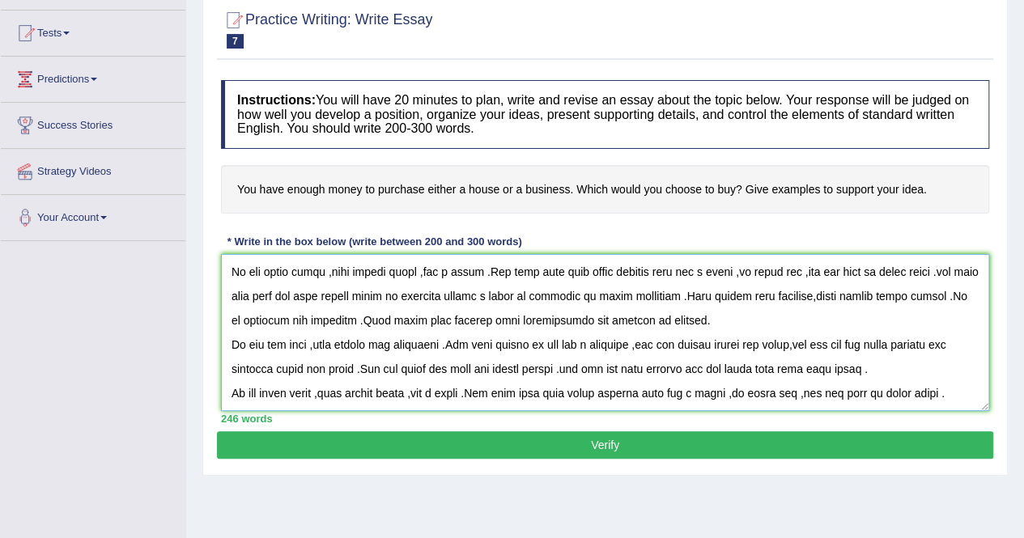
scroll to position [170, 0]
paste textarea "his mean idea that you have enough money to purchase either a house or business…"
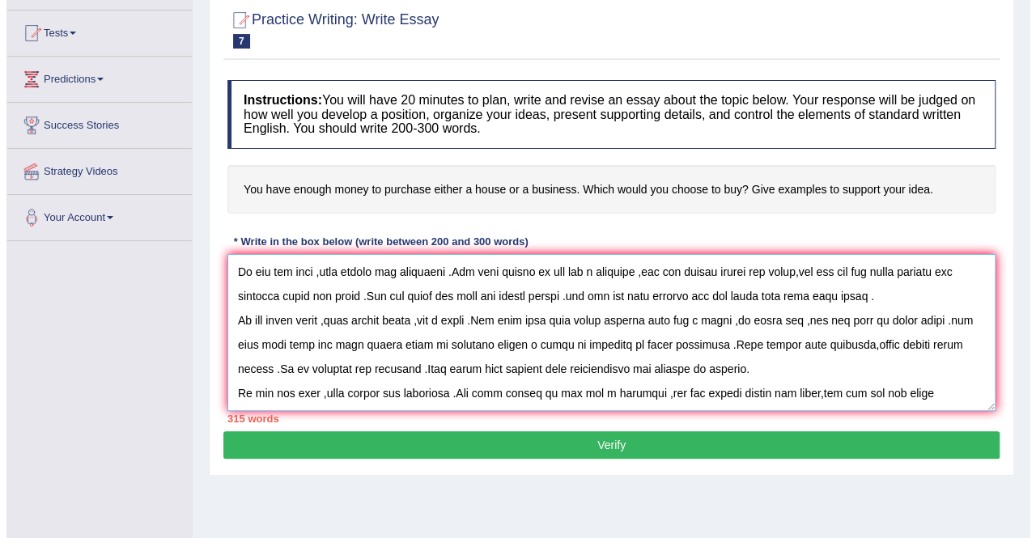
scroll to position [219, 0]
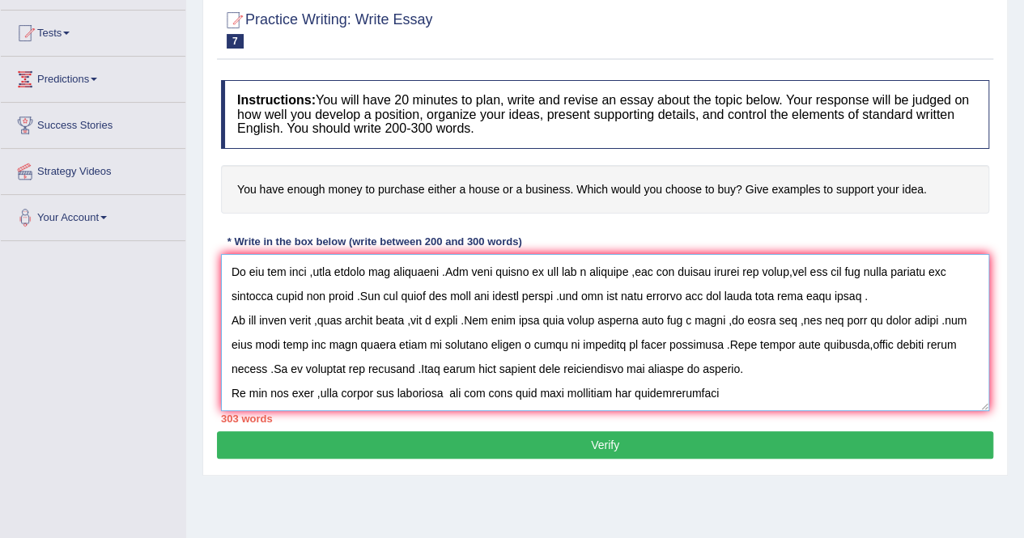
click at [323, 367] on textarea at bounding box center [605, 332] width 768 height 157
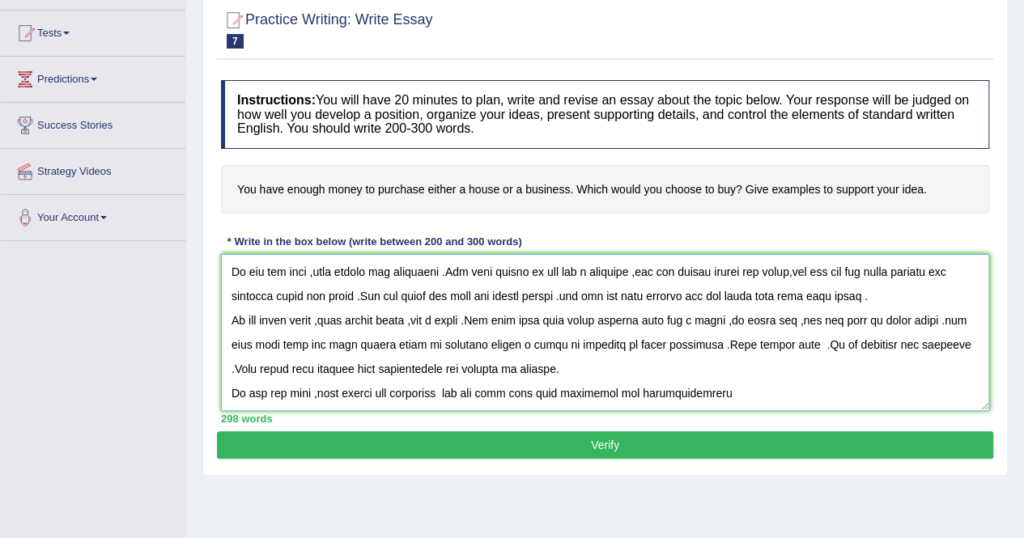
type textarea "his mean idea that you have enough money to purchase either a house or business…"
click at [479, 443] on button "Verify" at bounding box center [605, 445] width 776 height 28
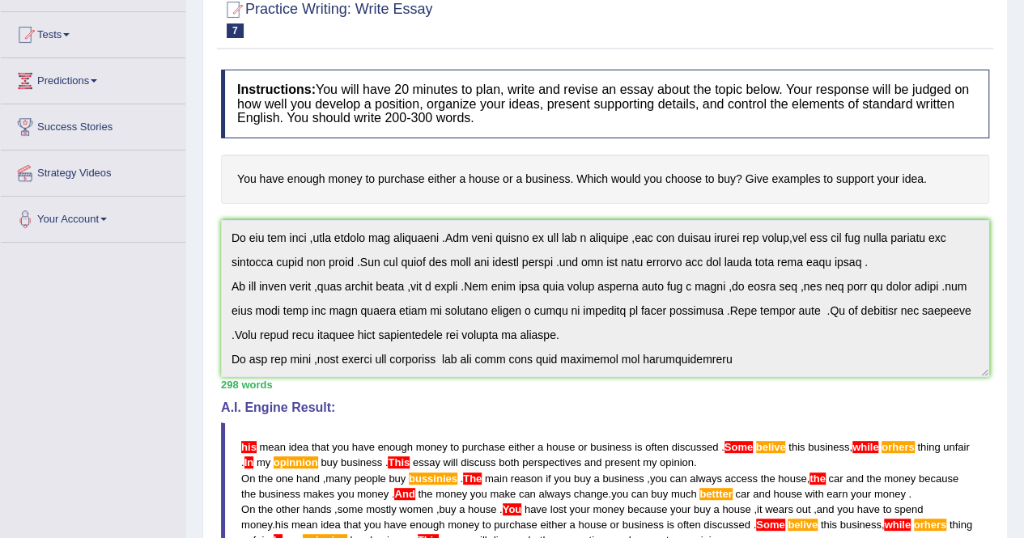
scroll to position [0, 0]
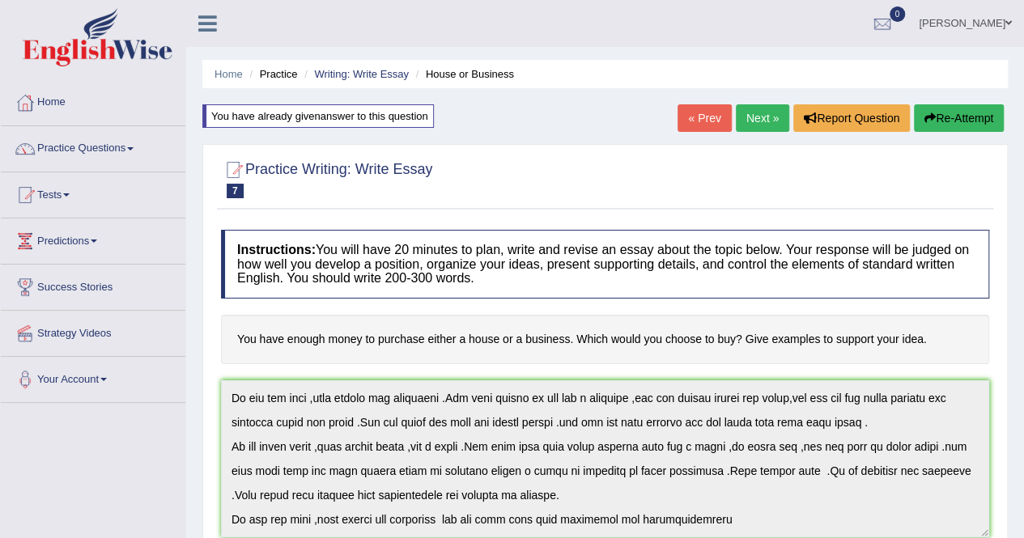
click at [924, 114] on icon "button" at bounding box center [929, 117] width 11 height 11
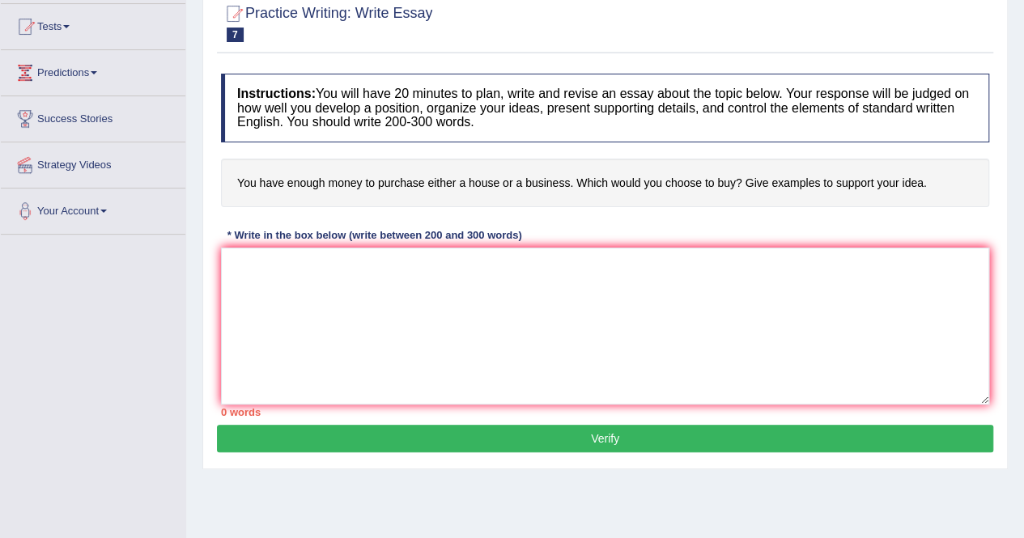
scroll to position [243, 0]
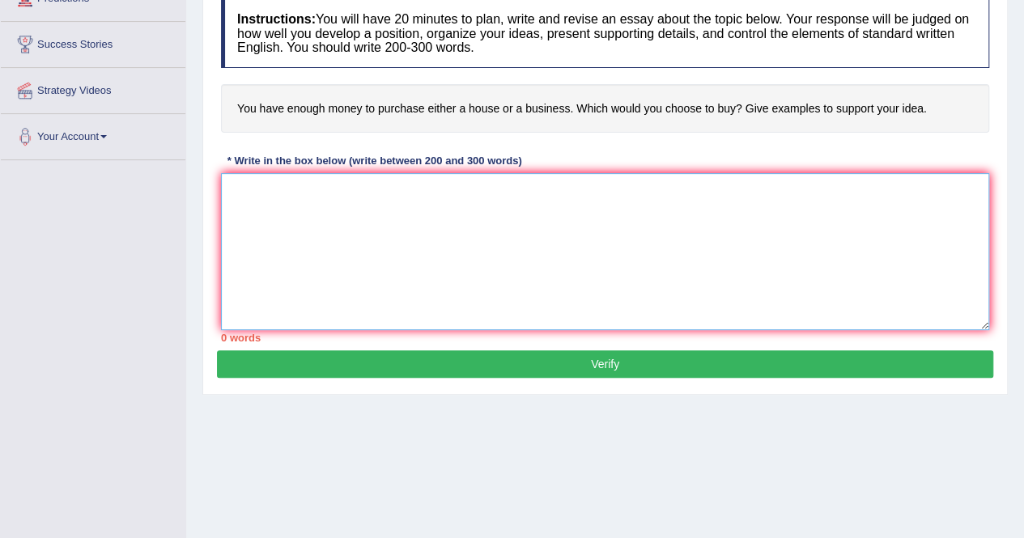
click at [594, 242] on textarea at bounding box center [605, 251] width 768 height 157
